Goal: Task Accomplishment & Management: Manage account settings

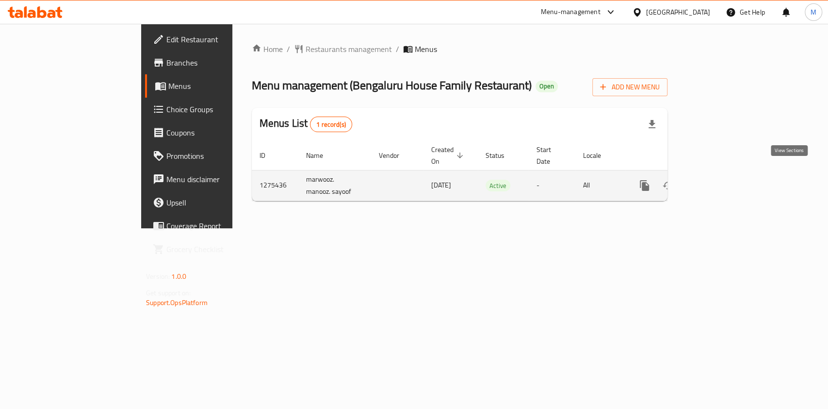
click at [721, 180] on icon "enhanced table" at bounding box center [715, 186] width 12 height 12
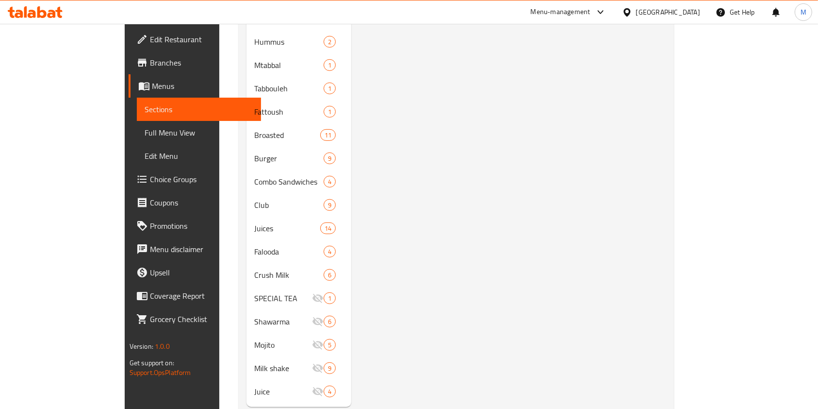
scroll to position [396, 0]
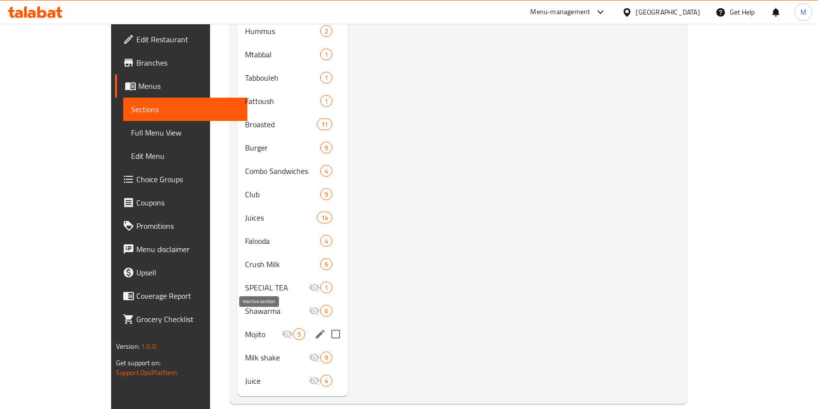
click at [281, 328] on icon "Menu sections" at bounding box center [287, 334] width 12 height 12
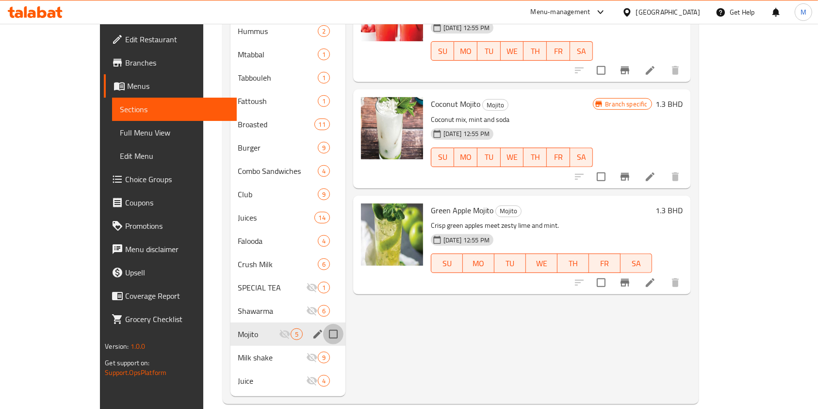
click at [323, 324] on input "Menu sections" at bounding box center [333, 334] width 20 height 20
click at [253, 328] on span "Mojito" at bounding box center [258, 334] width 41 height 12
click at [279, 328] on icon "Menu sections" at bounding box center [285, 334] width 12 height 12
click at [323, 324] on input "Menu sections" at bounding box center [333, 334] width 20 height 20
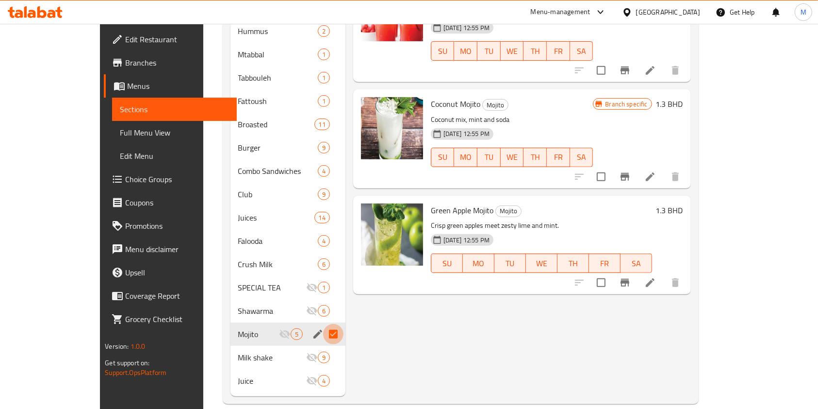
checkbox input "false"
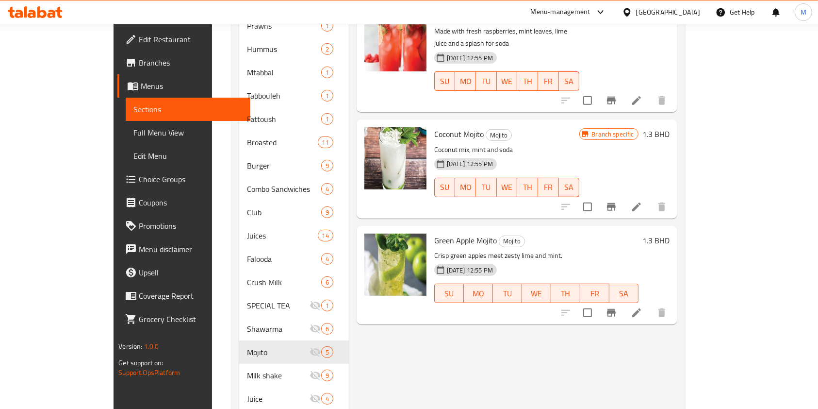
scroll to position [396, 0]
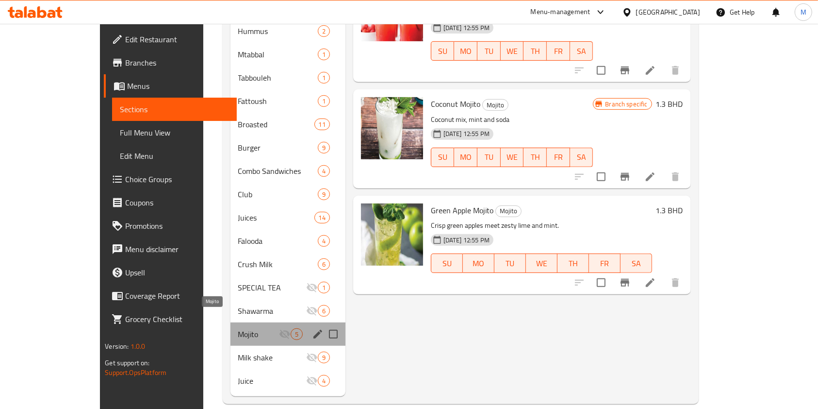
click at [238, 328] on span "Mojito" at bounding box center [258, 334] width 41 height 12
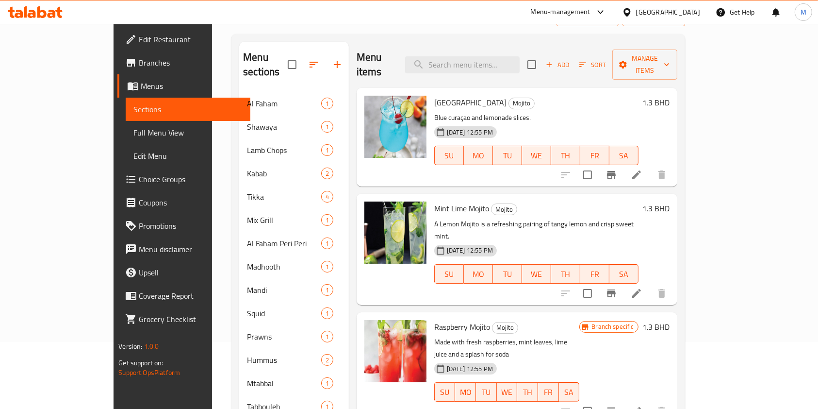
scroll to position [0, 0]
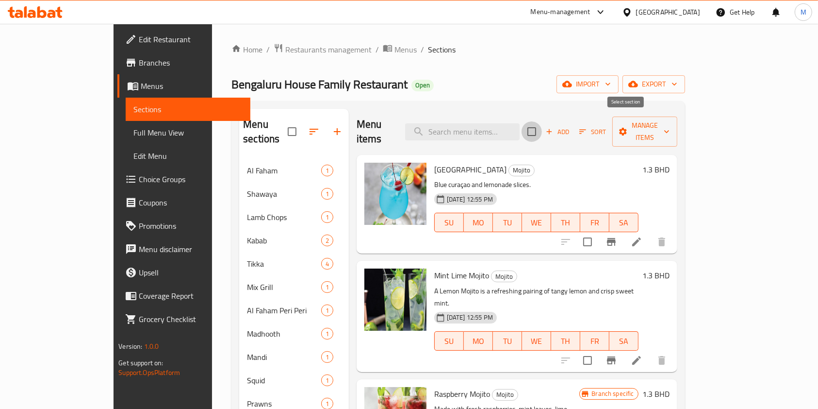
click at [542, 125] on input "checkbox" at bounding box center [532, 131] width 20 height 20
checkbox input "true"
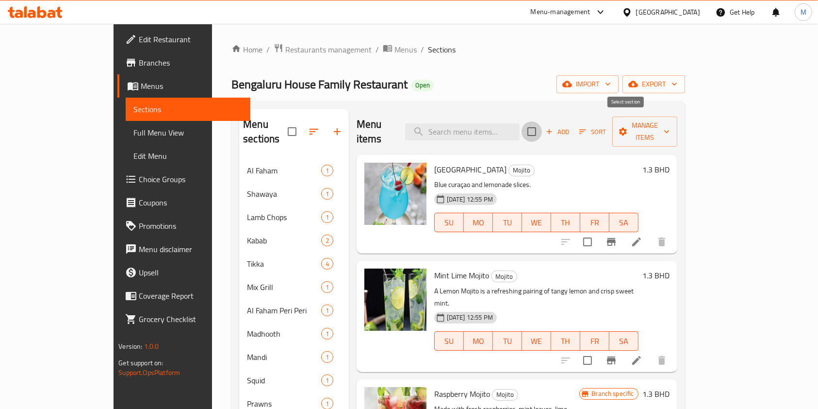
checkbox input "true"
click at [542, 125] on input "checkbox" at bounding box center [532, 131] width 20 height 20
checkbox input "false"
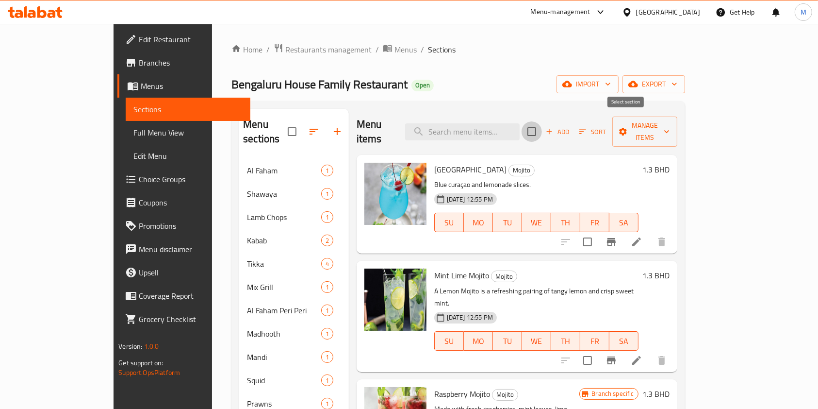
checkbox input "false"
click at [542, 125] on input "checkbox" at bounding box center [532, 131] width 20 height 20
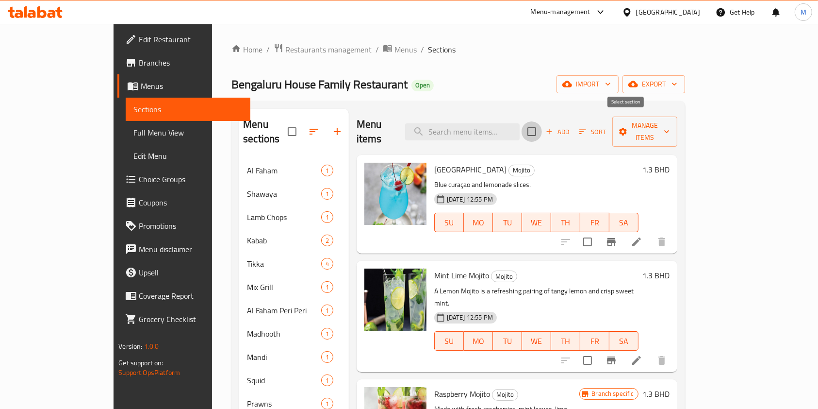
checkbox input "true"
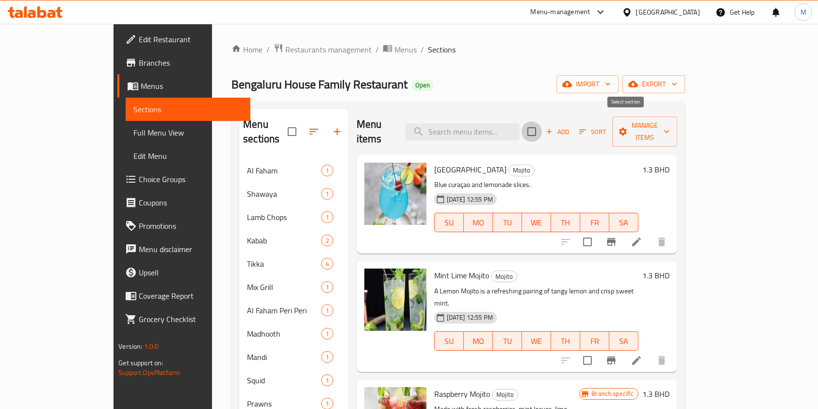
checkbox input "true"
click at [677, 117] on button "Manage items" at bounding box center [644, 131] width 65 height 30
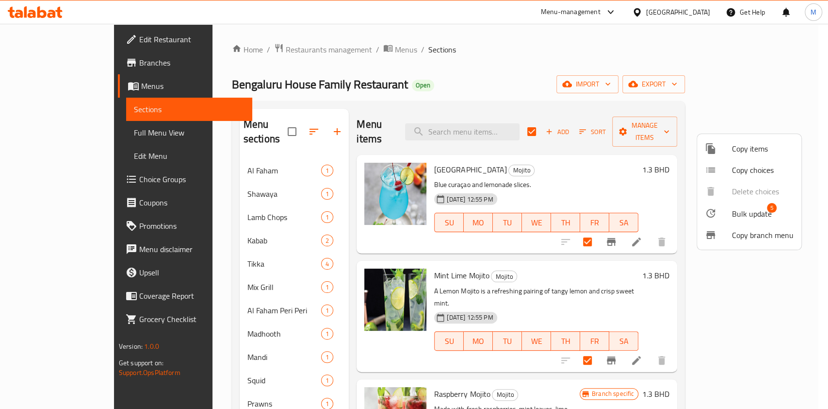
click at [814, 103] on div at bounding box center [414, 204] width 828 height 409
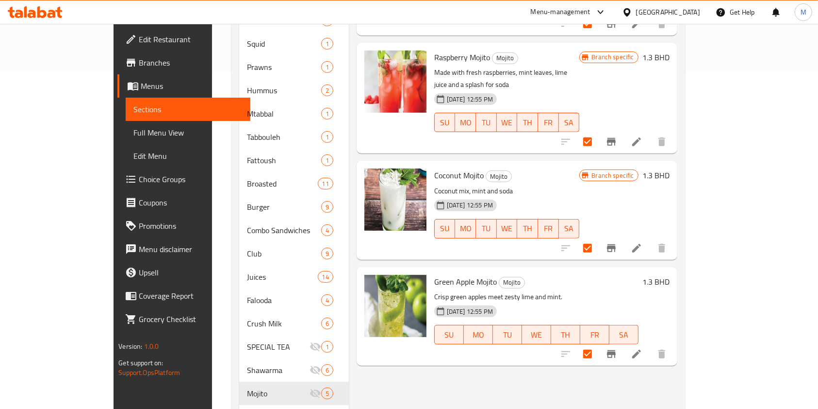
scroll to position [396, 0]
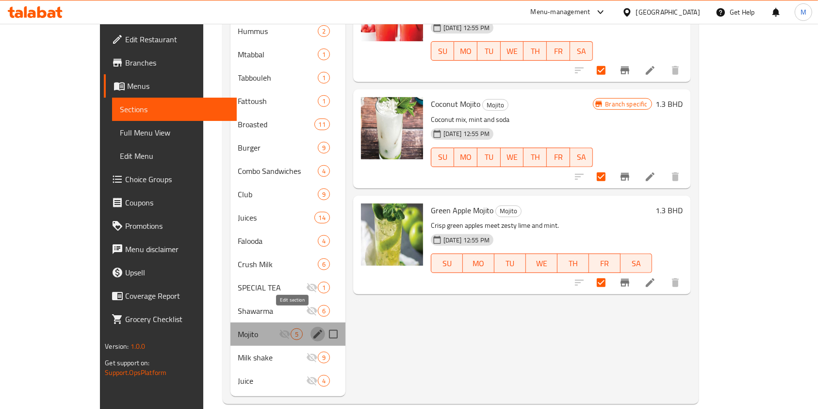
click at [312, 328] on icon "edit" at bounding box center [318, 334] width 12 height 12
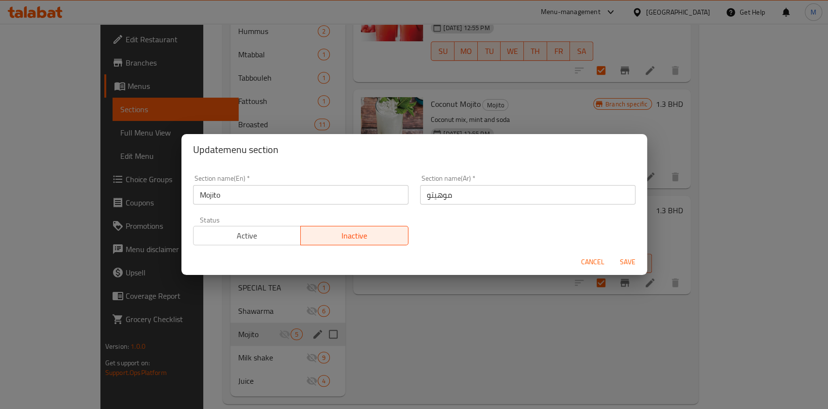
click at [255, 235] on span "Active" at bounding box center [248, 236] width 100 height 14
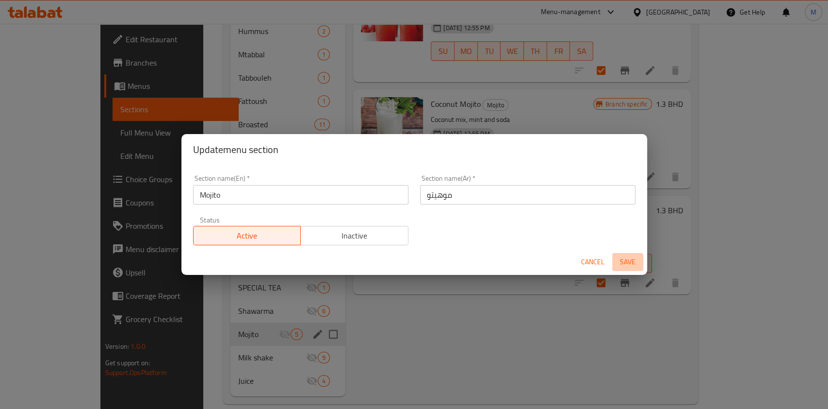
click at [619, 262] on span "Save" at bounding box center [627, 262] width 23 height 12
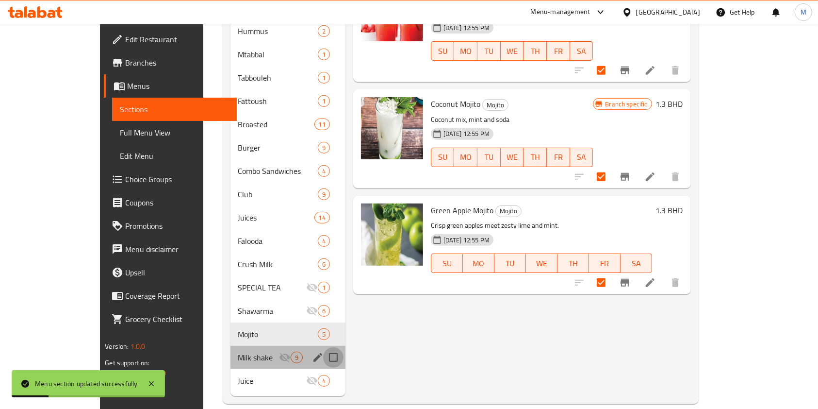
click at [323, 347] on input "Menu sections" at bounding box center [333, 357] width 20 height 20
checkbox input "true"
checkbox input "false"
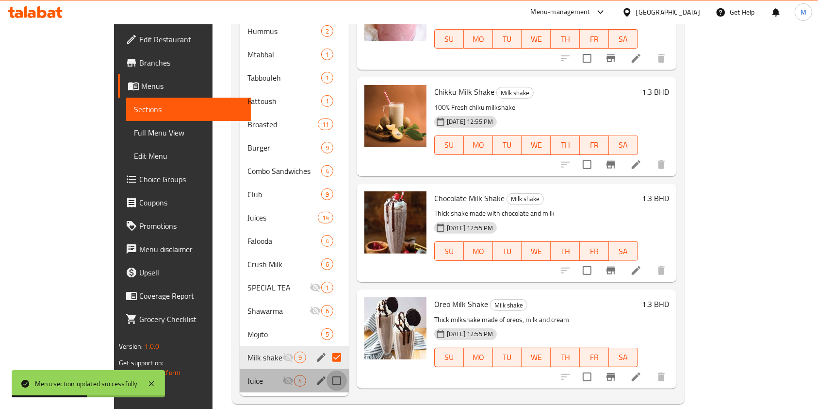
click at [327, 372] on input "Menu sections" at bounding box center [337, 380] width 20 height 20
checkbox input "true"
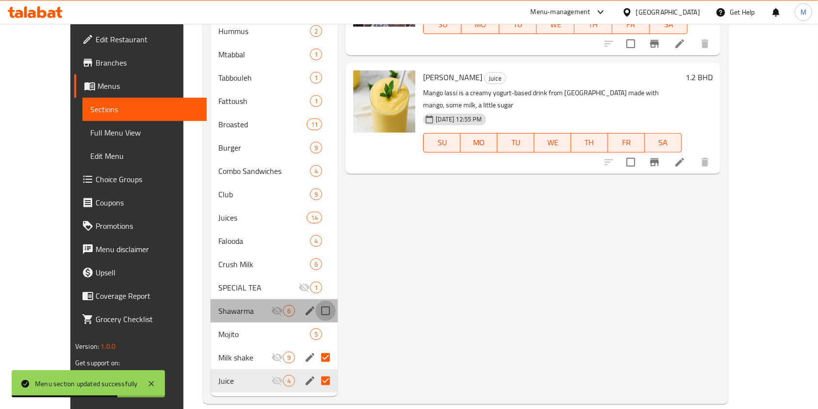
click at [315, 300] on input "Menu sections" at bounding box center [325, 310] width 20 height 20
checkbox input "true"
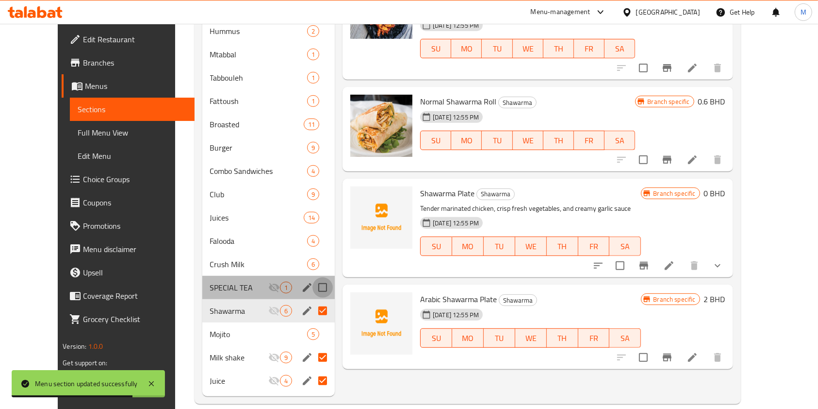
click at [313, 277] on input "Menu sections" at bounding box center [323, 287] width 20 height 20
checkbox input "true"
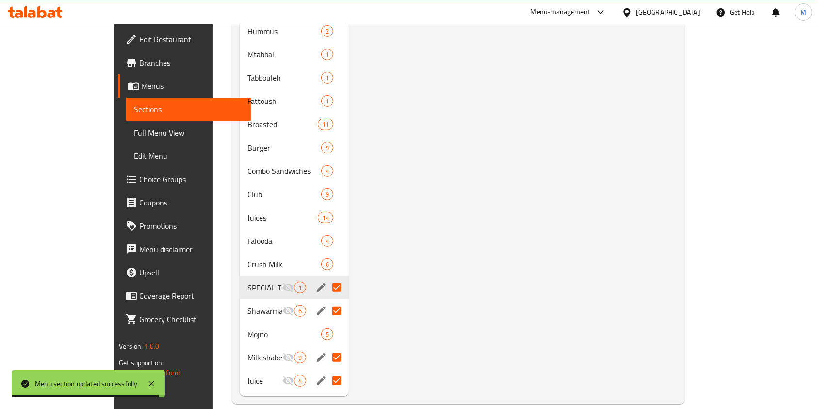
click at [288, 380] on nav "[PERSON_NAME] 1 Shawaya 1 Lamb Chops 1 Kabab 2 Tikka 4 Mix Grill 1 [PERSON_NAME…" at bounding box center [294, 77] width 109 height 637
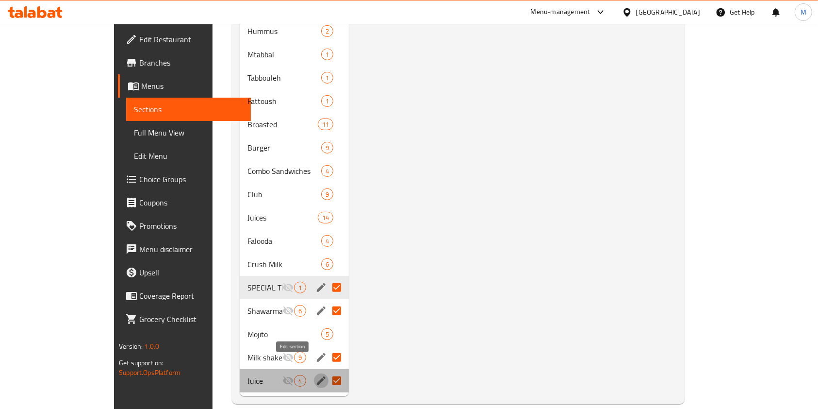
click at [317, 376] on icon "edit" at bounding box center [321, 380] width 9 height 9
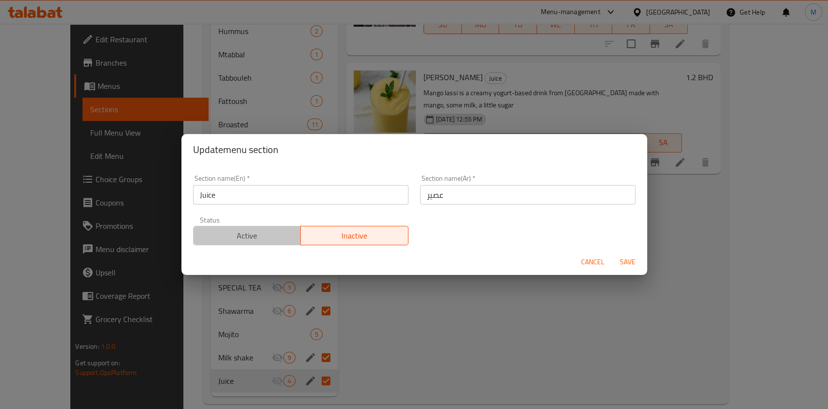
click at [275, 237] on span "Active" at bounding box center [248, 236] width 100 height 14
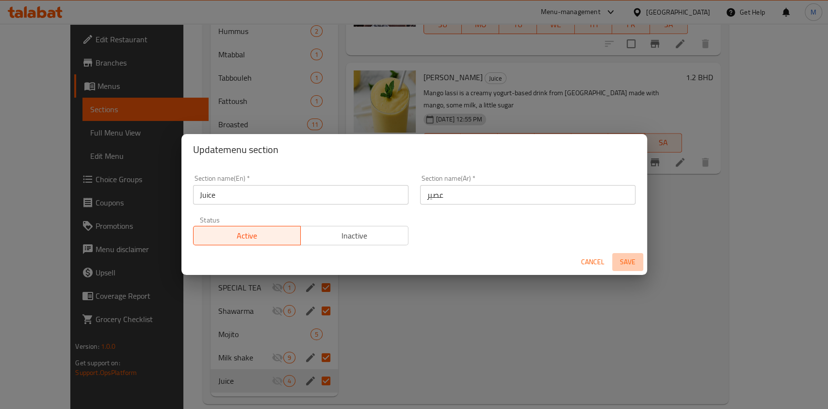
click at [633, 260] on span "Save" at bounding box center [627, 262] width 23 height 12
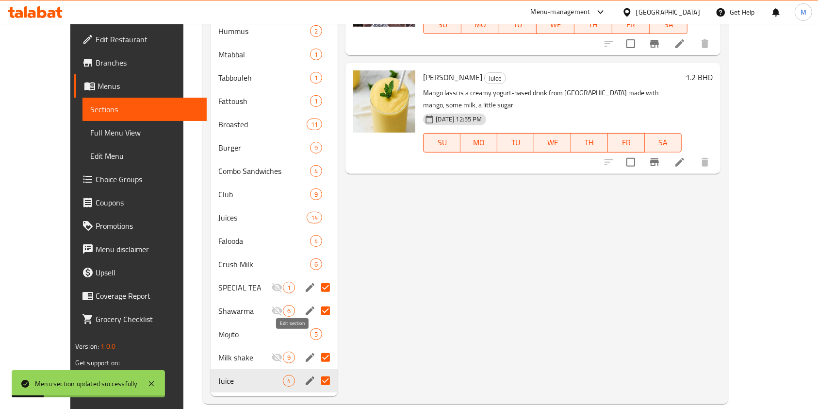
click at [304, 351] on icon "edit" at bounding box center [310, 357] width 12 height 12
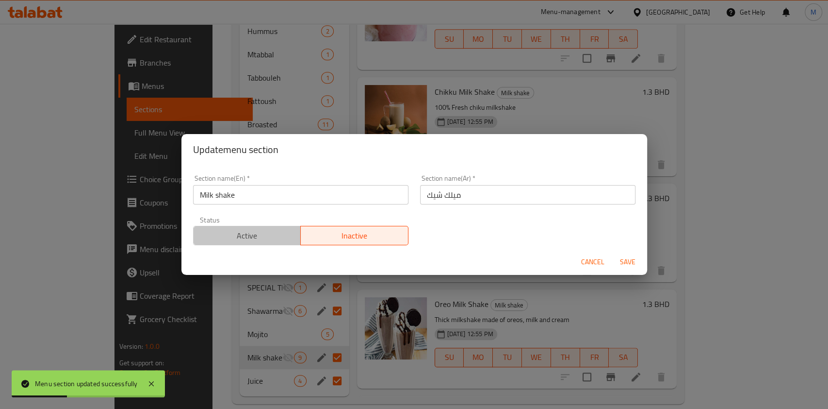
click at [264, 235] on span "Active" at bounding box center [248, 236] width 100 height 14
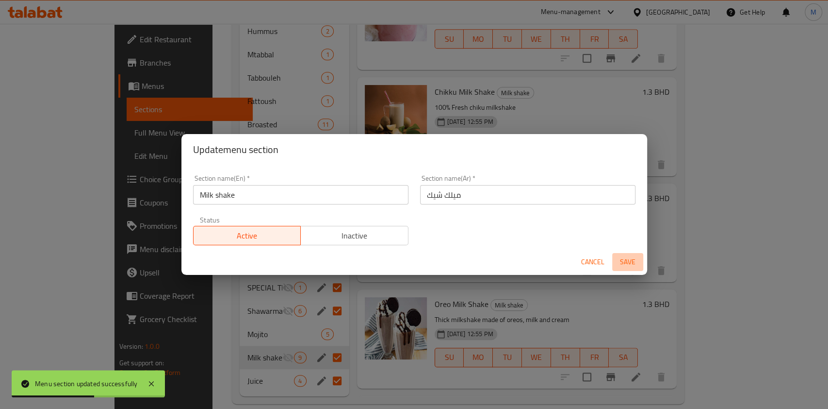
click at [629, 257] on span "Save" at bounding box center [627, 262] width 23 height 12
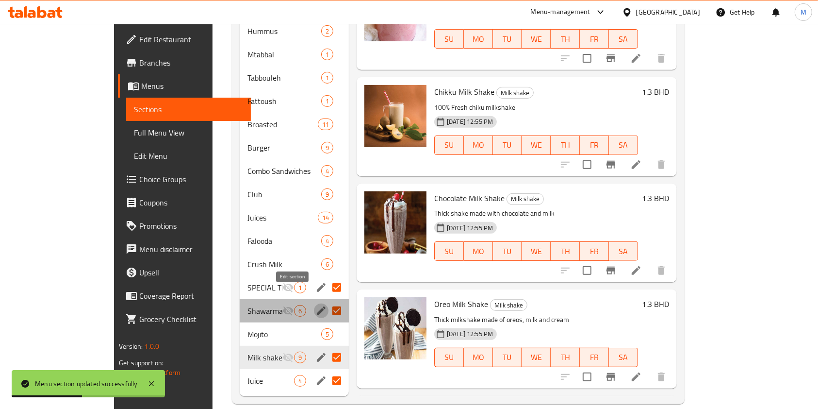
click at [315, 305] on icon "edit" at bounding box center [321, 311] width 12 height 12
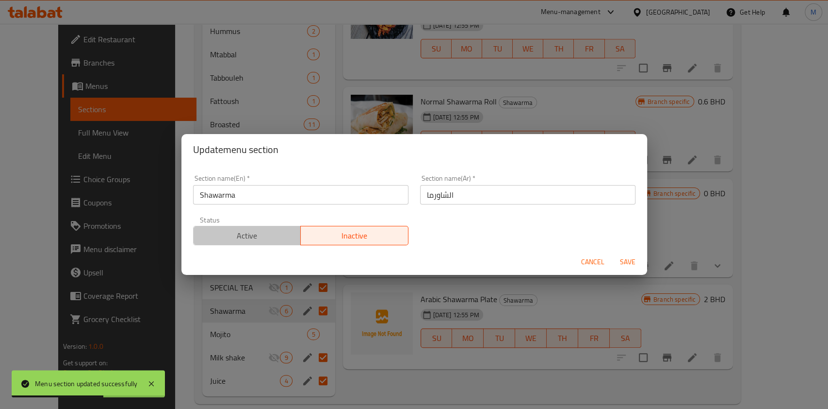
click at [268, 235] on span "Active" at bounding box center [248, 236] width 100 height 14
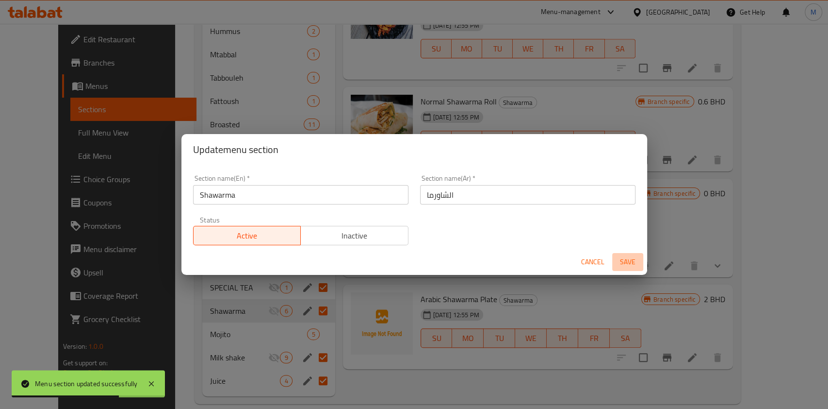
click at [633, 265] on span "Save" at bounding box center [627, 262] width 23 height 12
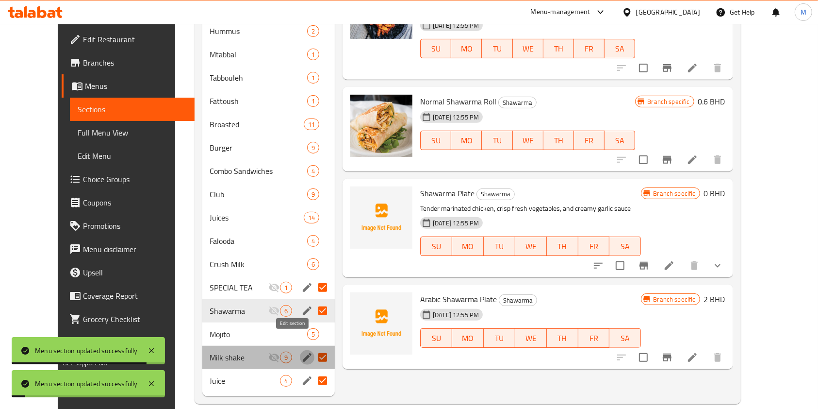
click at [300, 350] on button "edit" at bounding box center [307, 357] width 15 height 15
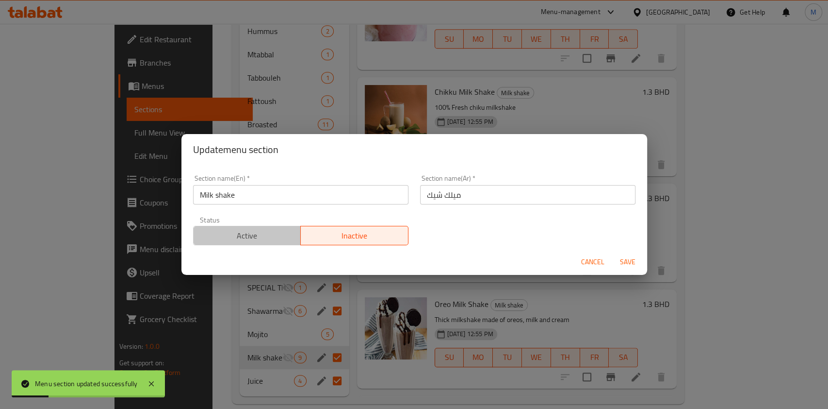
click at [280, 241] on span "Active" at bounding box center [248, 236] width 100 height 14
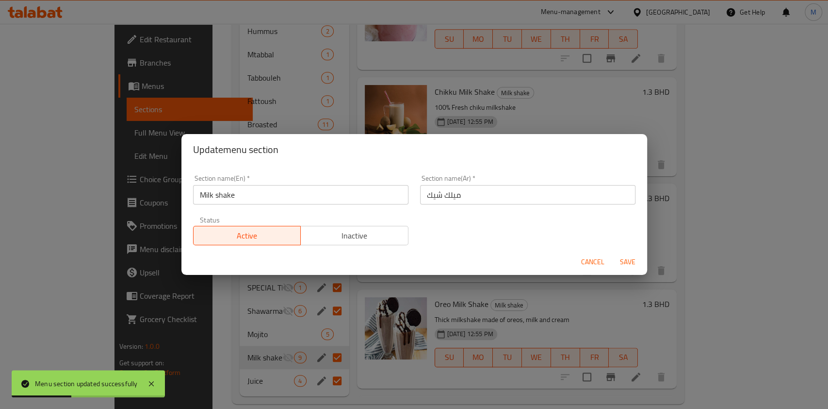
click at [628, 248] on div "Section name(En)   * Milk shake Section name(En) * Section name(Ar)   * ميلك شي…" at bounding box center [414, 210] width 454 height 82
click at [630, 257] on span "Save" at bounding box center [627, 262] width 23 height 12
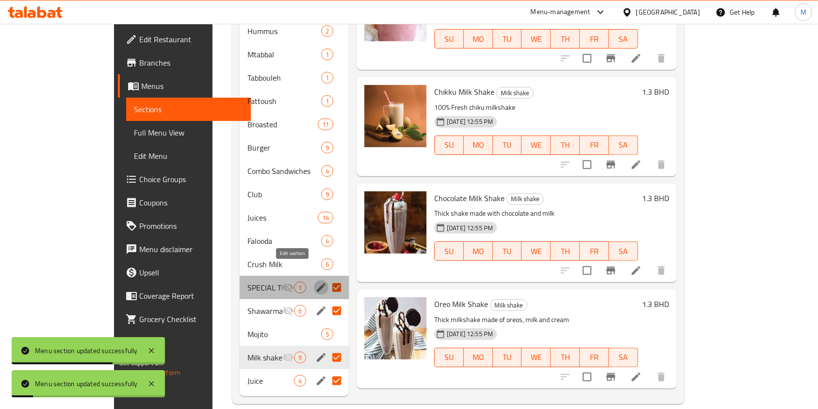
click at [315, 281] on icon "edit" at bounding box center [321, 287] width 12 height 12
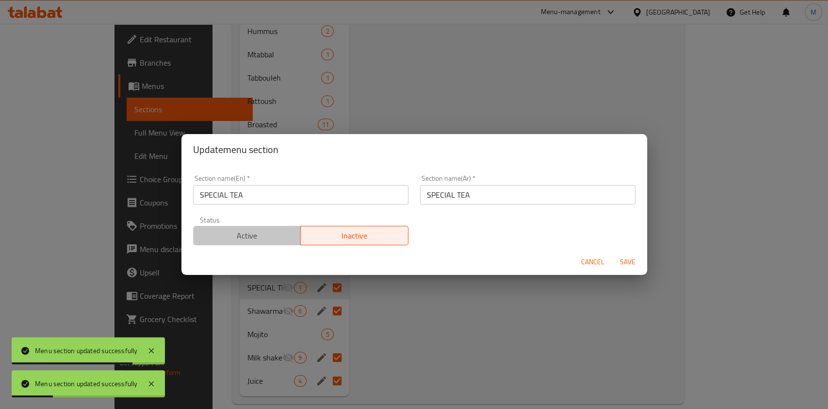
click at [248, 244] on button "Active" at bounding box center [247, 235] width 108 height 19
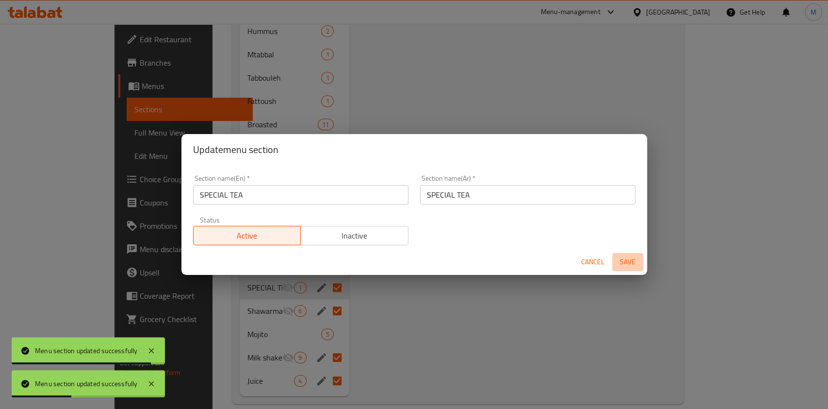
click at [634, 264] on span "Save" at bounding box center [627, 262] width 23 height 12
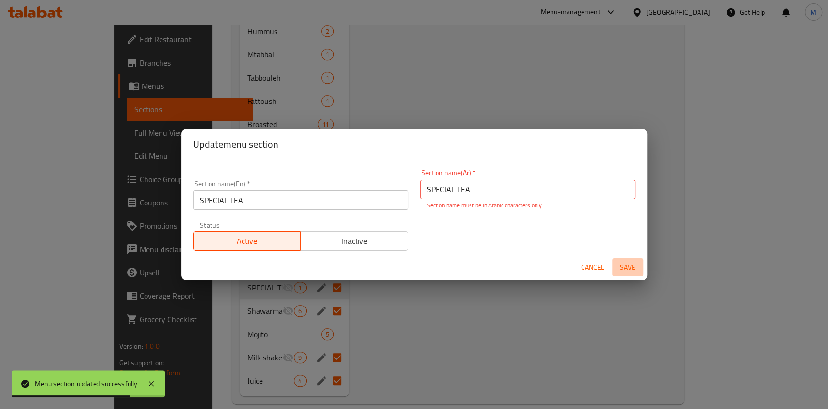
click at [629, 264] on span "Save" at bounding box center [627, 267] width 23 height 12
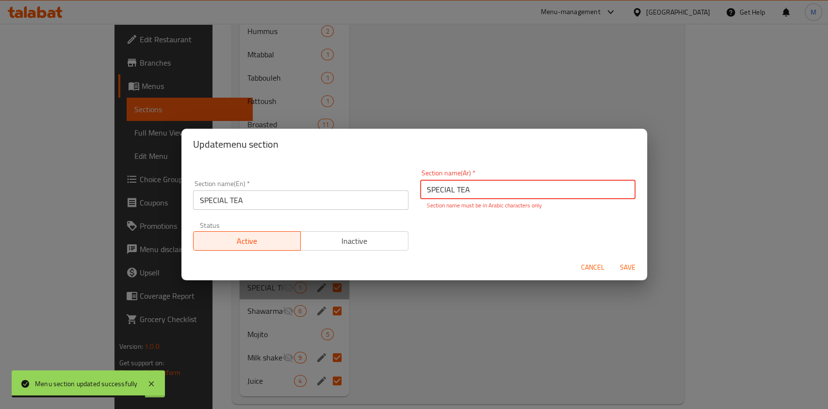
click at [548, 191] on input "SPECIAL TEA" at bounding box center [527, 189] width 215 height 19
type input "S"
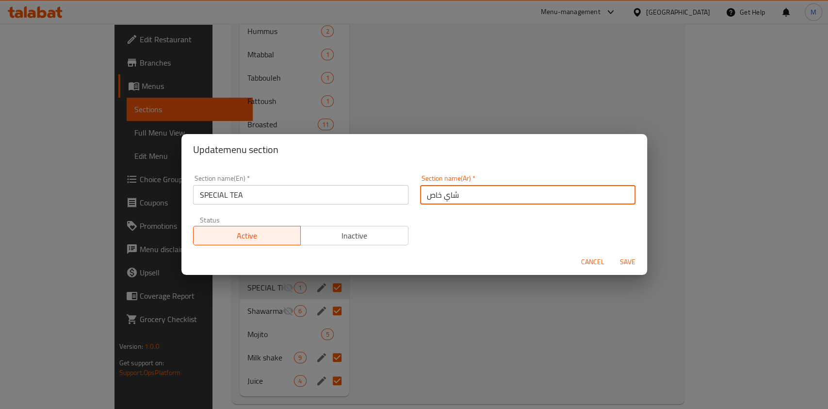
type input "شاي خاص"
click at [612, 253] on button "Save" at bounding box center [627, 262] width 31 height 18
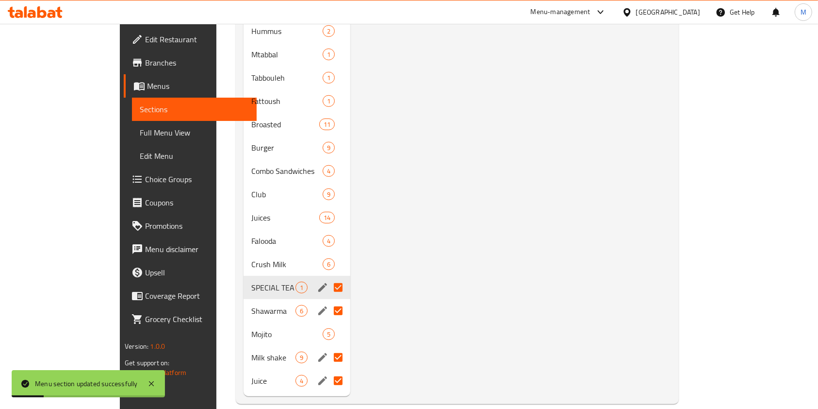
click at [403, 278] on div "Menu items Add Sort Manage items Special Tea SPECIAL TEA 10 cup tea and with fl…" at bounding box center [510, 54] width 321 height 683
click at [328, 277] on input "Menu sections" at bounding box center [338, 287] width 20 height 20
checkbox input "false"
click at [328, 300] on input "Menu sections" at bounding box center [338, 310] width 20 height 20
checkbox input "false"
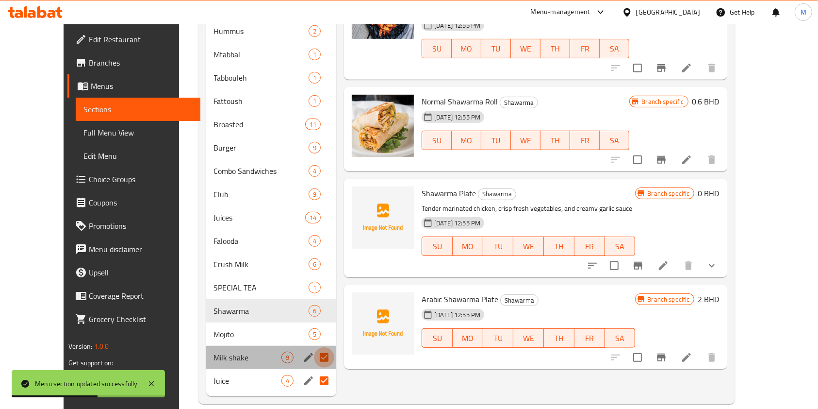
click at [314, 347] on input "Menu sections" at bounding box center [324, 357] width 20 height 20
checkbox input "false"
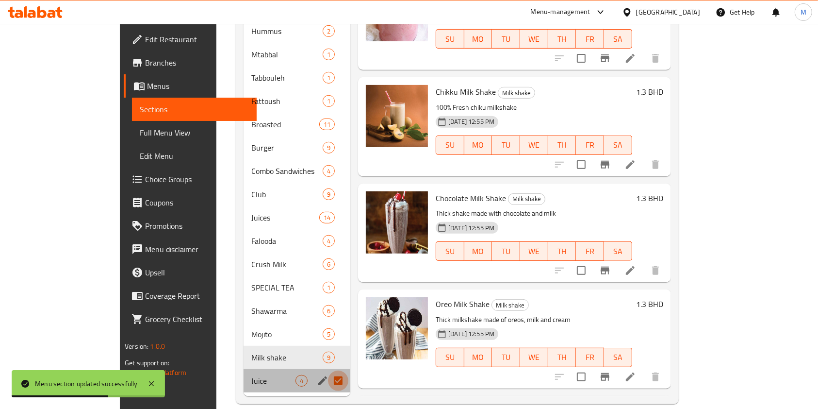
click at [328, 370] on input "Menu sections" at bounding box center [338, 380] width 20 height 20
checkbox input "false"
